Goal: Find specific page/section: Find specific page/section

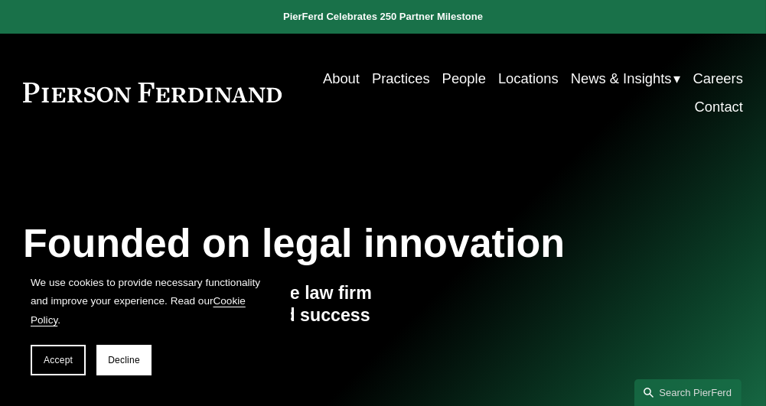
click at [462, 85] on link "People" at bounding box center [464, 78] width 44 height 28
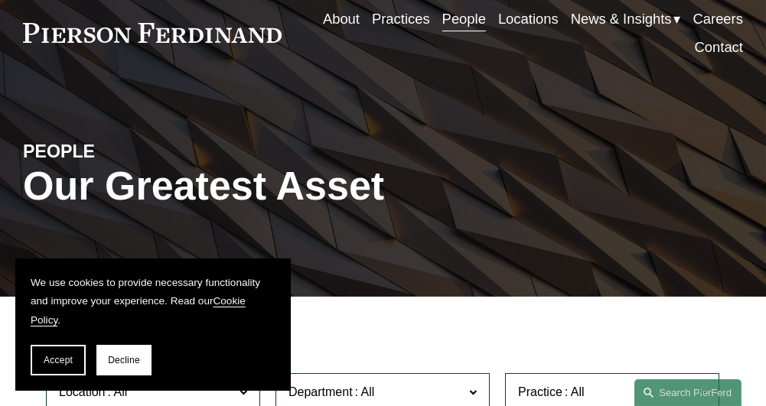
scroll to position [76, 0]
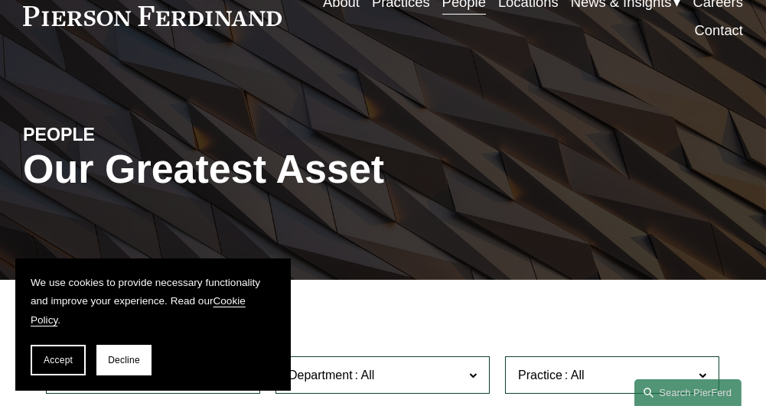
click at [135, 360] on span "Decline" at bounding box center [124, 360] width 32 height 11
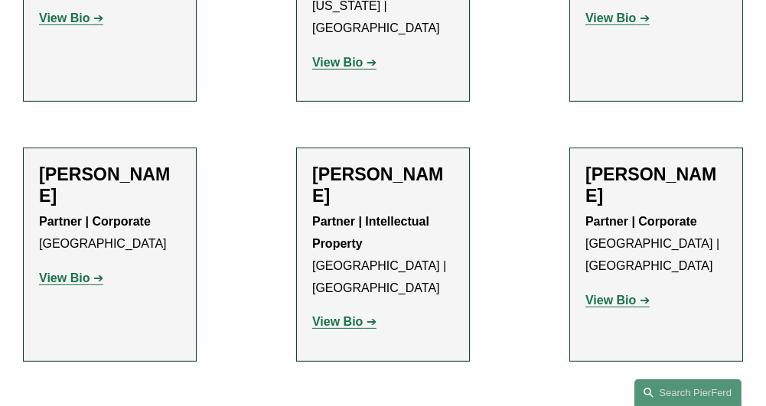
scroll to position [1682, 0]
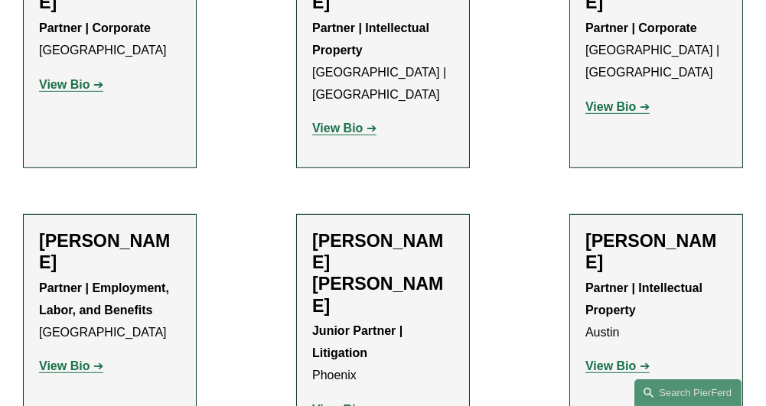
click at [623, 281] on strong "Partner | Intellectual Property" at bounding box center [645, 298] width 120 height 35
click at [609, 359] on strong "View Bio" at bounding box center [610, 365] width 50 height 13
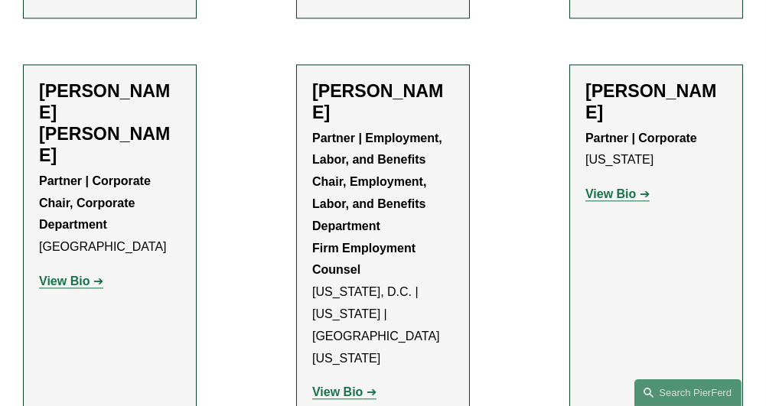
scroll to position [7265, 0]
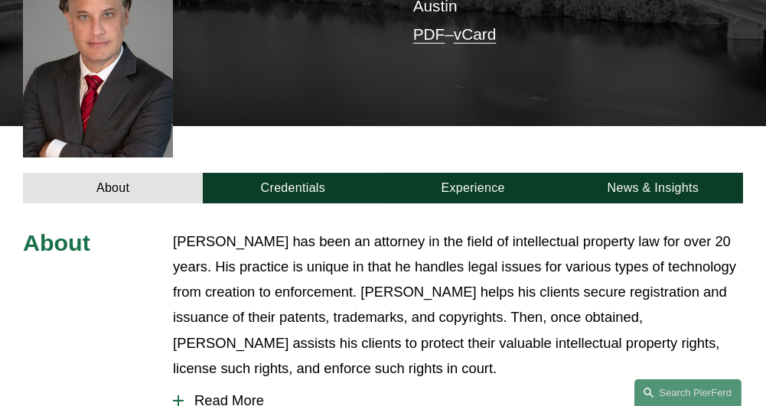
scroll to position [382, 0]
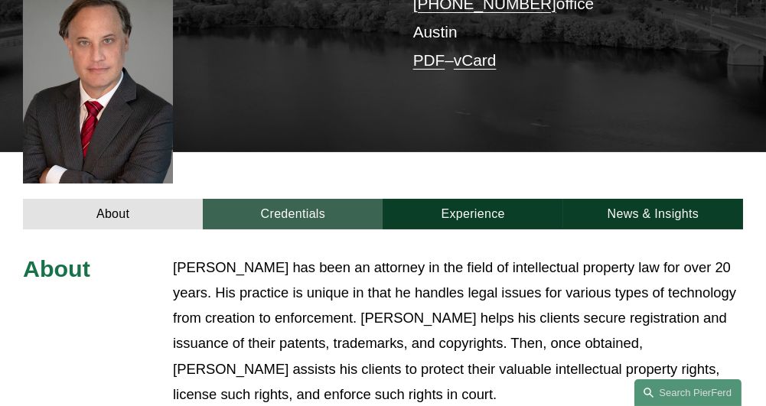
click at [311, 199] on link "Credentials" at bounding box center [293, 214] width 180 height 31
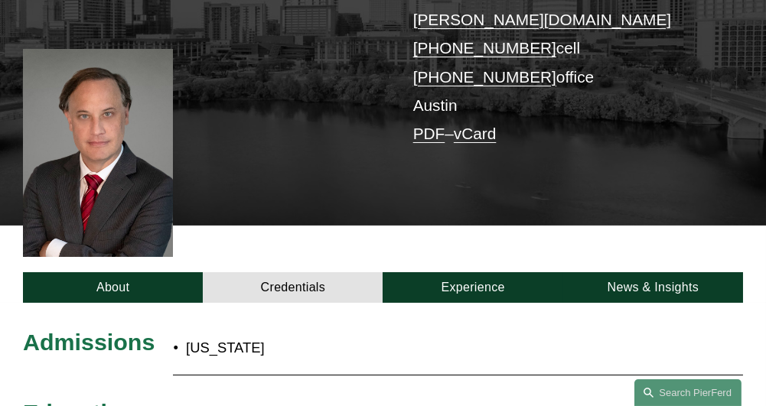
scroll to position [306, 0]
